Goal: Navigation & Orientation: Find specific page/section

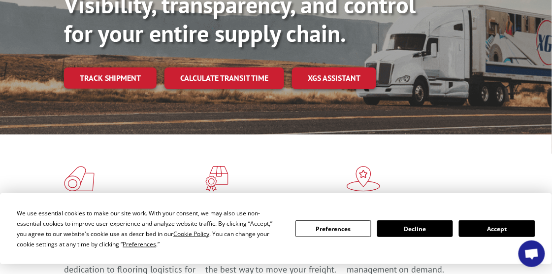
scroll to position [147, 0]
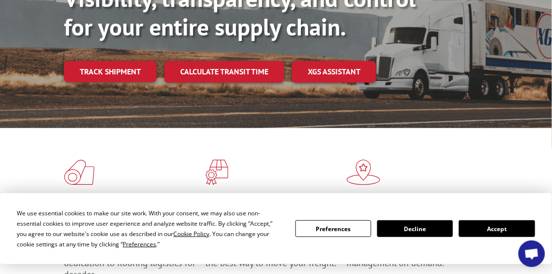
click at [493, 226] on button "Accept" at bounding box center [497, 228] width 76 height 17
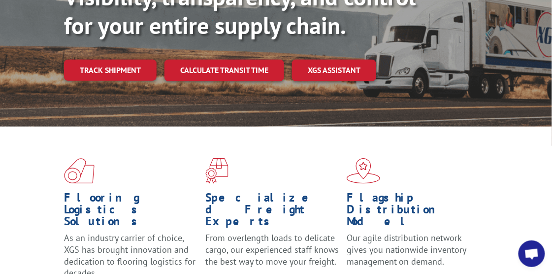
scroll to position [0, 0]
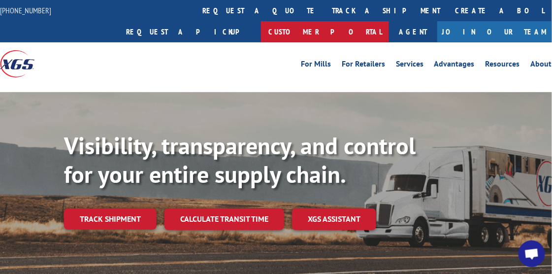
click at [389, 21] on link "Customer Portal" at bounding box center [325, 31] width 128 height 21
